Goal: Information Seeking & Learning: Find specific fact

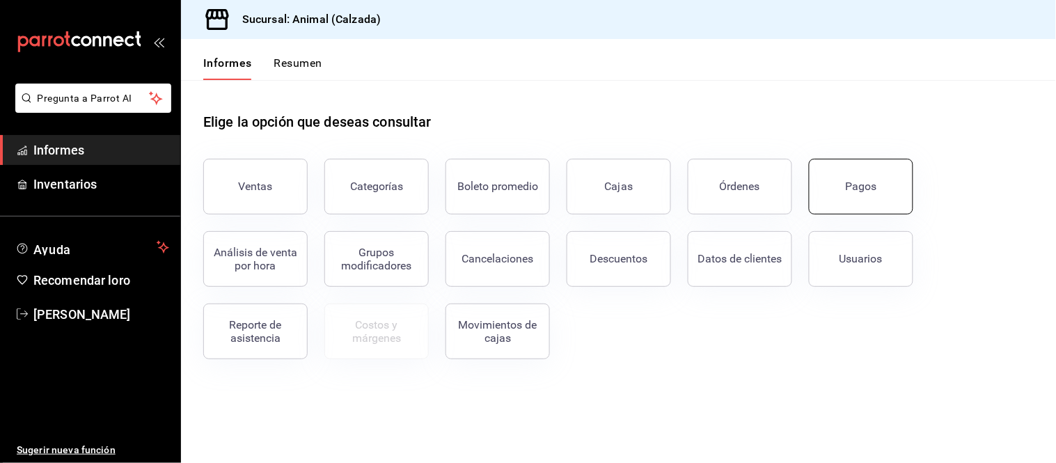
click at [898, 196] on button "Pagos" at bounding box center [861, 187] width 104 height 56
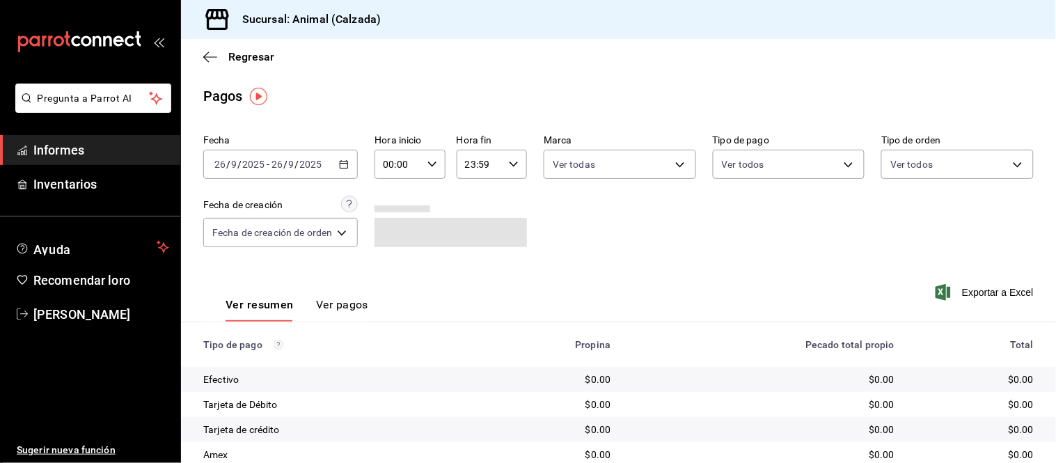
click at [348, 169] on \(Stroke\) "button" at bounding box center [344, 165] width 8 height 8
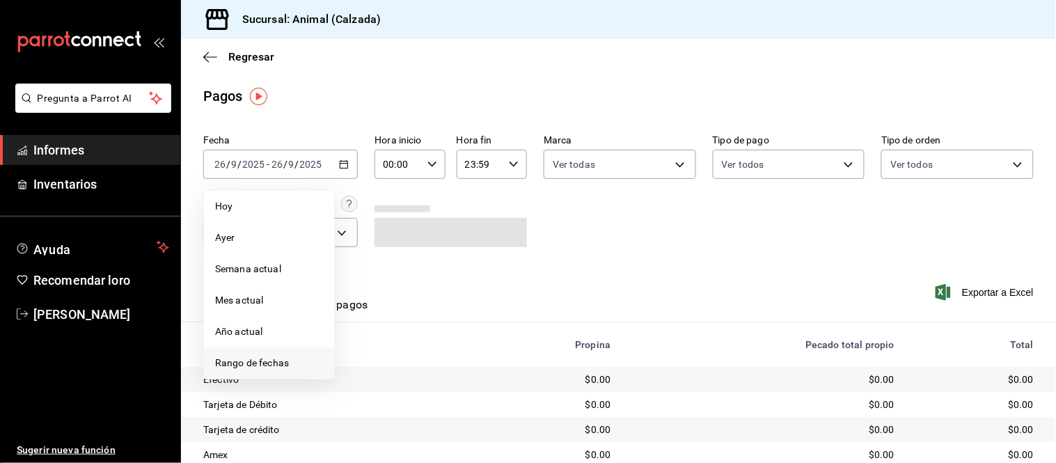
click at [272, 355] on li "Rango de fechas" at bounding box center [269, 362] width 130 height 31
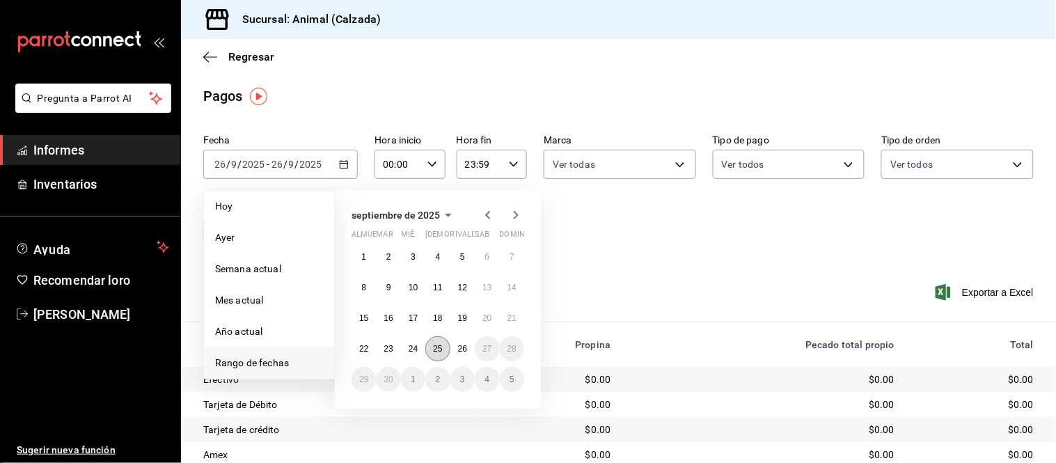
click at [435, 347] on font "25" at bounding box center [437, 349] width 9 height 10
click at [416, 352] on font "24" at bounding box center [413, 349] width 9 height 10
click at [427, 347] on button "25" at bounding box center [437, 348] width 24 height 25
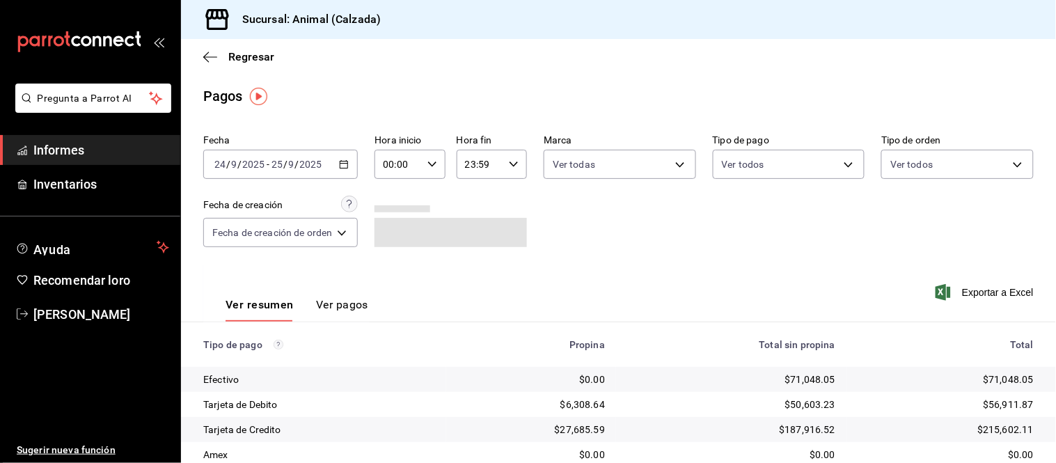
click at [435, 157] on div "00:00 Hora inicio" at bounding box center [410, 164] width 70 height 29
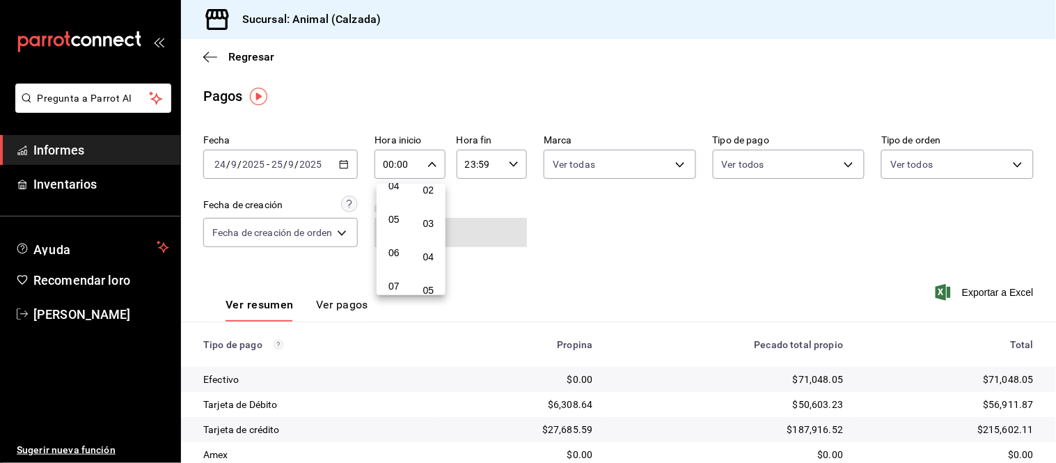
scroll to position [155, 0]
click at [391, 208] on font "05" at bounding box center [394, 213] width 11 height 11
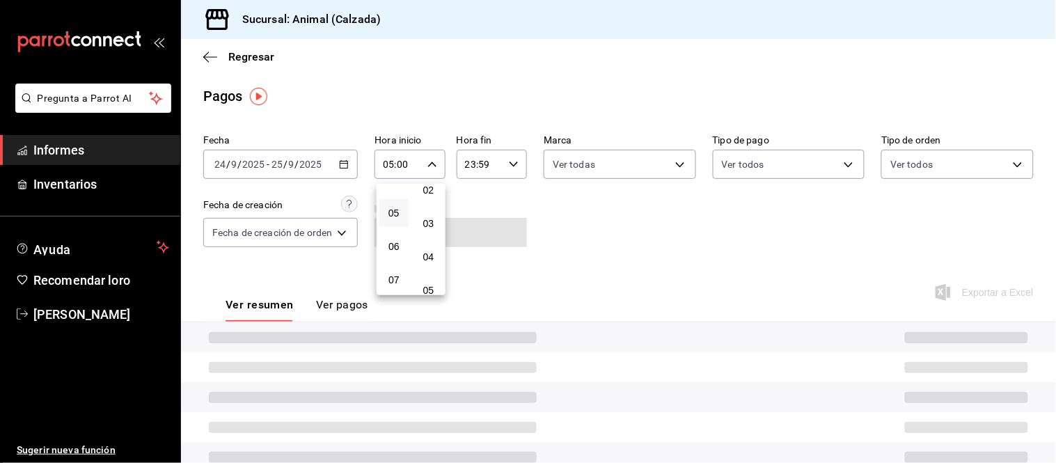
click at [533, 223] on div at bounding box center [528, 231] width 1056 height 463
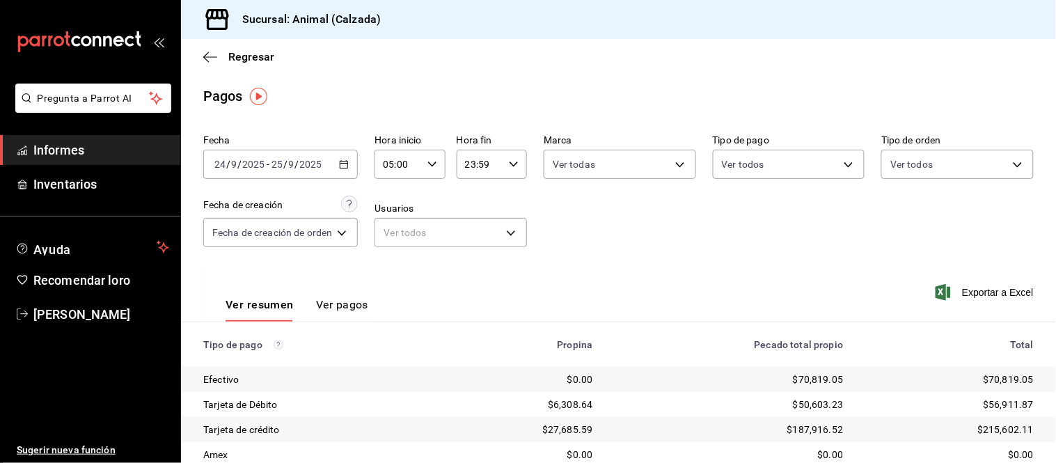
click at [343, 171] on div "2025-09-24 24 / 9 / 2025 - 2025-09-25 25 / 9 / 2025" at bounding box center [280, 164] width 155 height 29
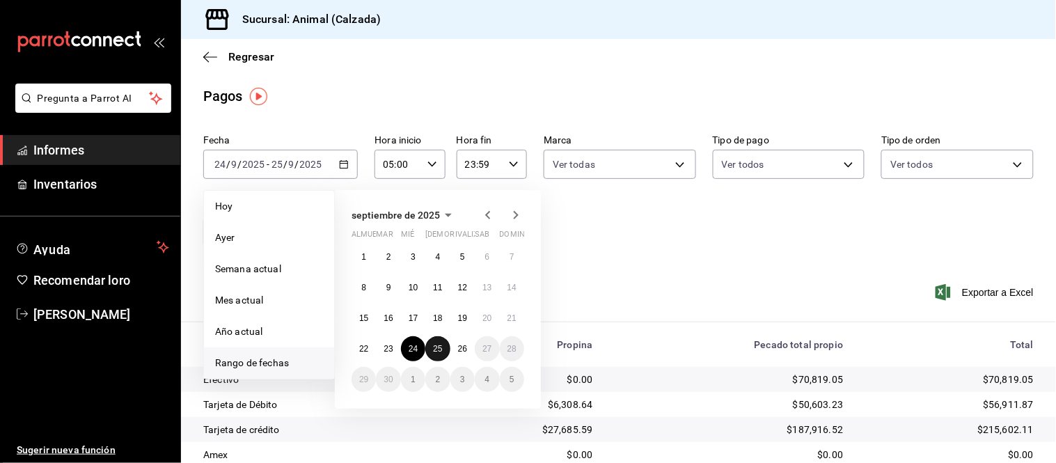
click at [442, 345] on font "25" at bounding box center [437, 349] width 9 height 10
click at [460, 344] on font "26" at bounding box center [462, 349] width 9 height 10
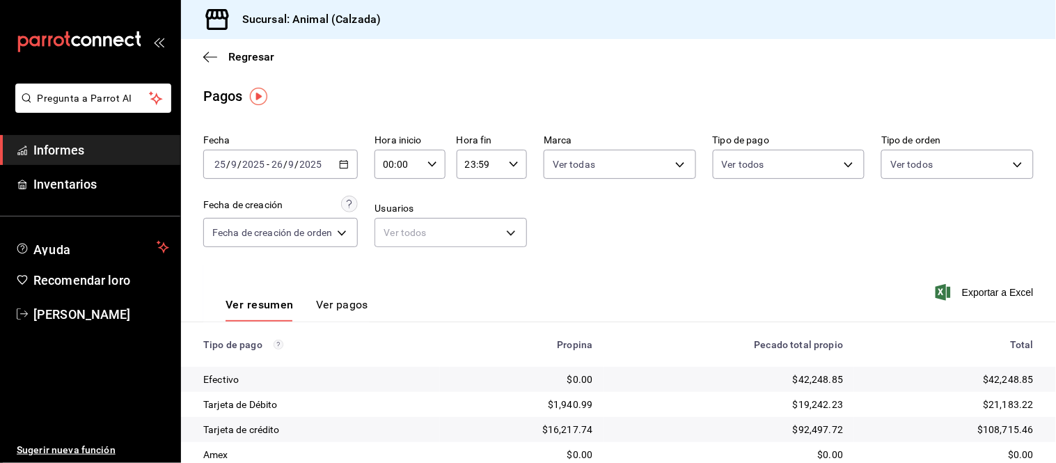
click at [433, 162] on icon "button" at bounding box center [433, 164] width 10 height 10
click at [398, 218] on button "05" at bounding box center [393, 213] width 29 height 28
type input "05:00"
click at [588, 239] on div at bounding box center [528, 231] width 1056 height 463
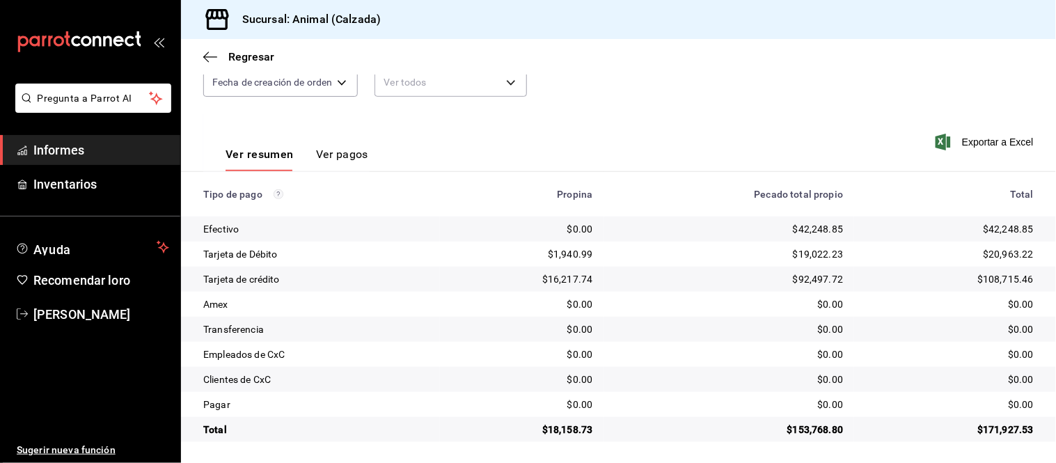
scroll to position [152, 0]
drag, startPoint x: 975, startPoint y: 225, endPoint x: 1029, endPoint y: 225, distance: 54.3
click at [1029, 225] on td "$42,248.85" at bounding box center [955, 227] width 202 height 25
copy font "$42,248.85"
click at [1025, 232] on td "$42,248.85" at bounding box center [955, 227] width 202 height 25
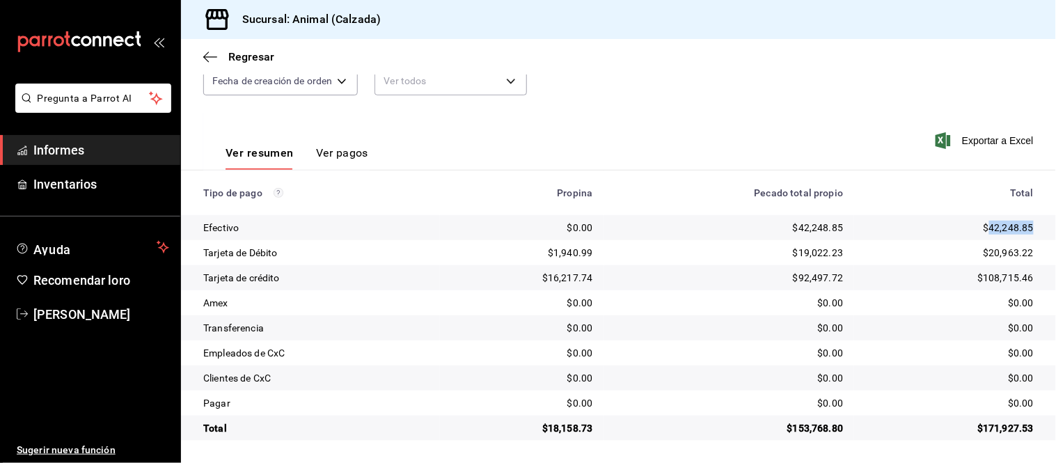
drag, startPoint x: 978, startPoint y: 226, endPoint x: 1020, endPoint y: 224, distance: 41.8
click at [1020, 224] on font "$42,248.85" at bounding box center [1009, 227] width 51 height 11
copy font "42,248.85"
drag, startPoint x: 980, startPoint y: 255, endPoint x: 1026, endPoint y: 246, distance: 46.8
click at [1026, 246] on td "$20,963.22" at bounding box center [955, 252] width 202 height 25
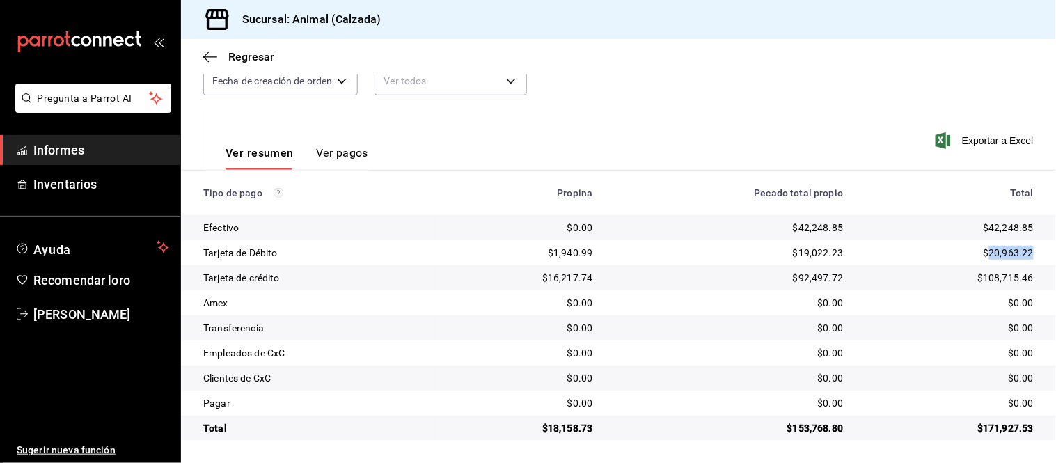
copy font "20,963.22"
drag, startPoint x: 976, startPoint y: 279, endPoint x: 1035, endPoint y: 272, distance: 58.8
click at [1035, 272] on td "$108,715.46" at bounding box center [955, 277] width 202 height 25
copy font "108,715.46"
click at [543, 260] on td "$1,940.99" at bounding box center [522, 252] width 164 height 25
